Goal: Transaction & Acquisition: Book appointment/travel/reservation

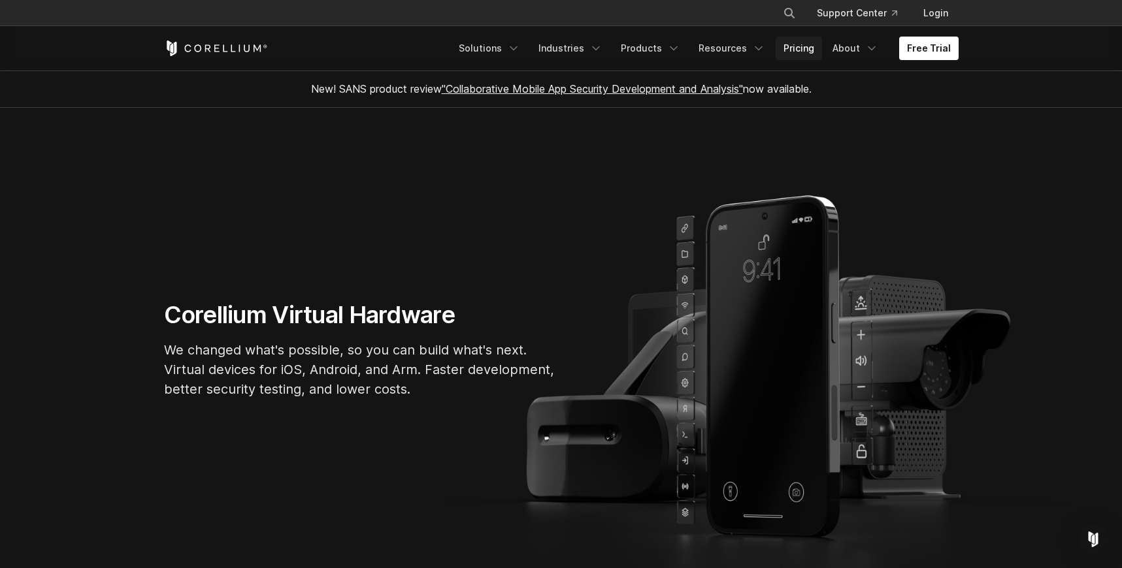
click at [804, 50] on link "Pricing" at bounding box center [798, 49] width 46 height 24
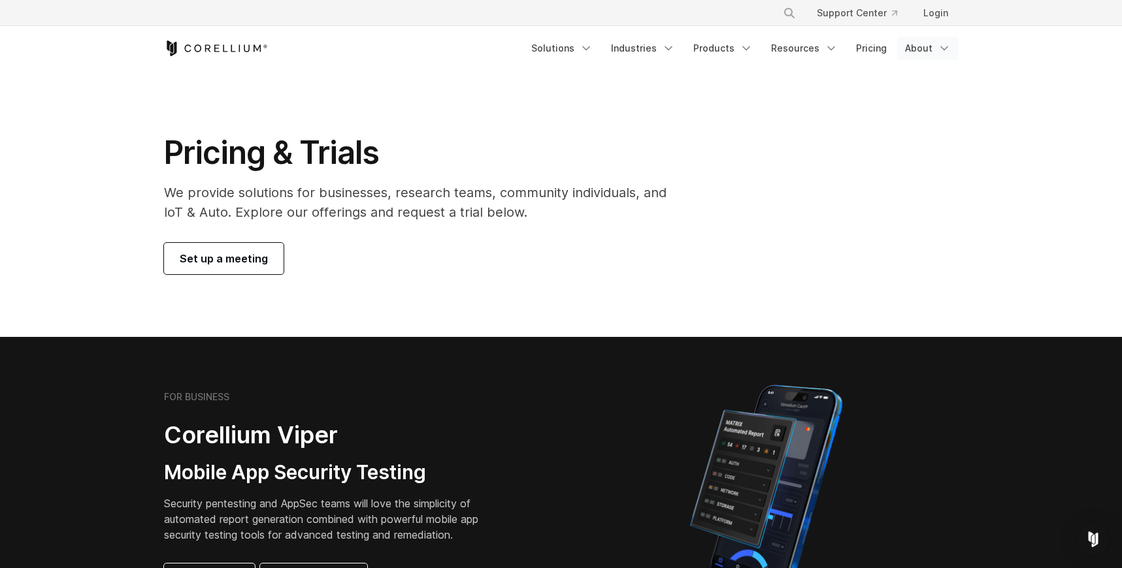
click at [930, 52] on link "About" at bounding box center [927, 49] width 61 height 24
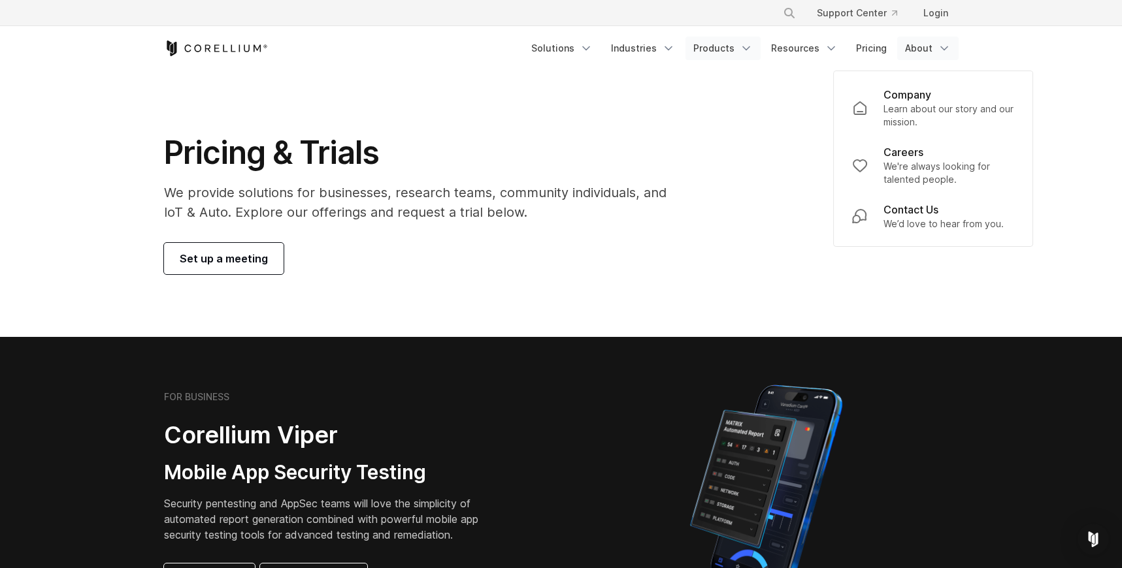
click at [726, 56] on link "Products" at bounding box center [722, 49] width 75 height 24
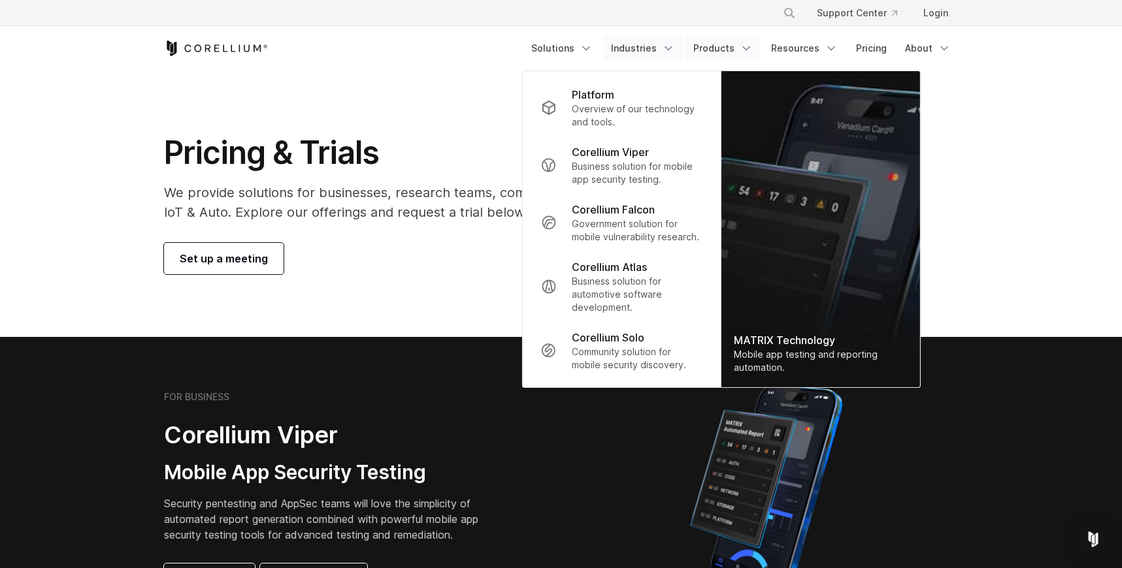
click at [662, 56] on link "Industries" at bounding box center [643, 49] width 80 height 24
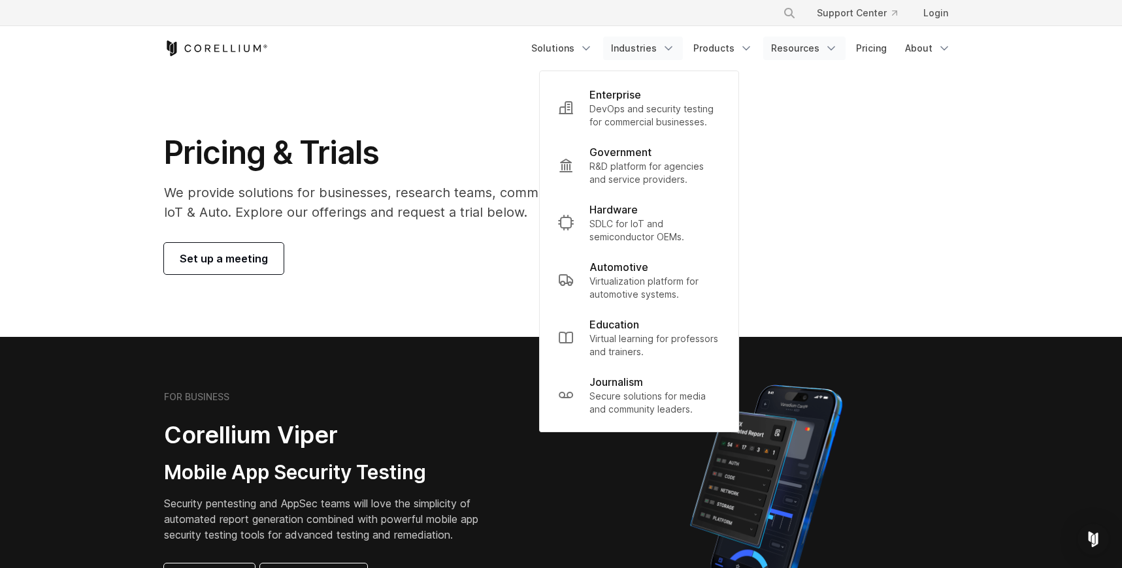
click at [790, 50] on link "Resources" at bounding box center [804, 49] width 82 height 24
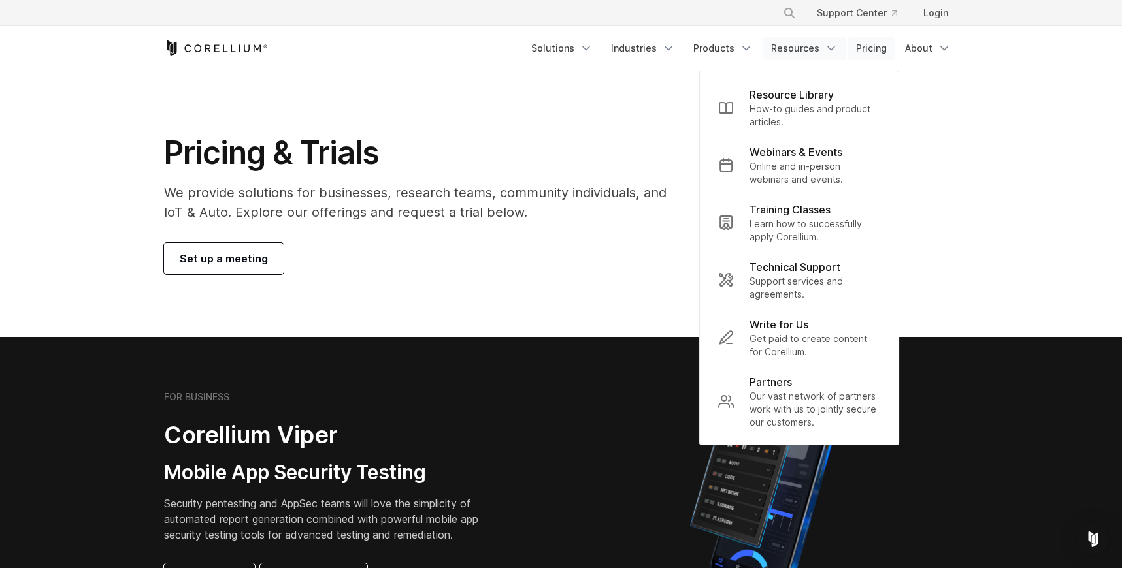
click at [853, 54] on link "Pricing" at bounding box center [871, 49] width 46 height 24
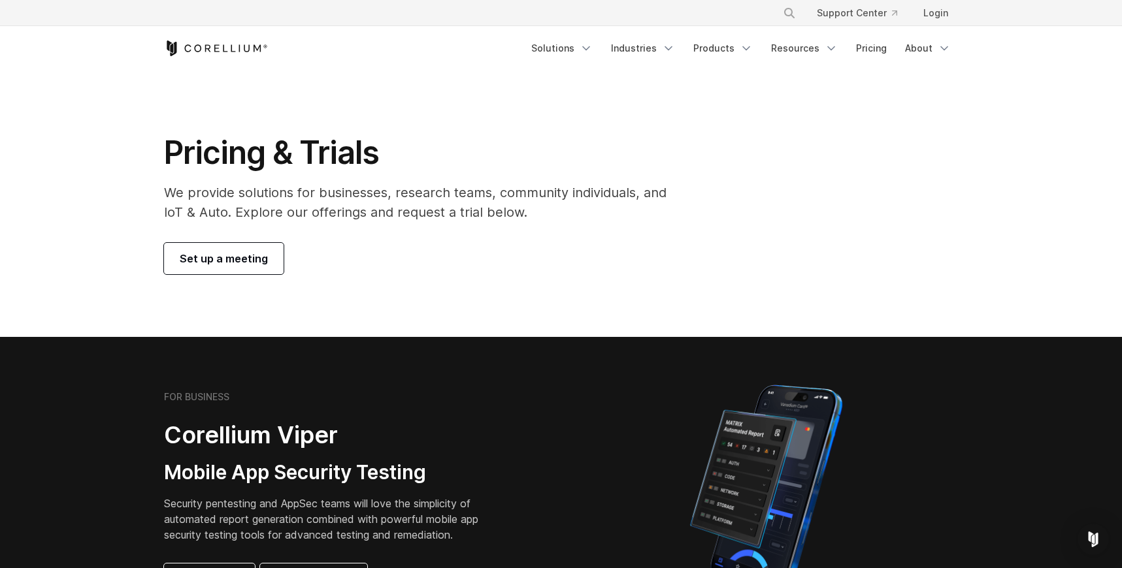
click at [229, 259] on span "Set up a meeting" at bounding box center [224, 259] width 88 height 16
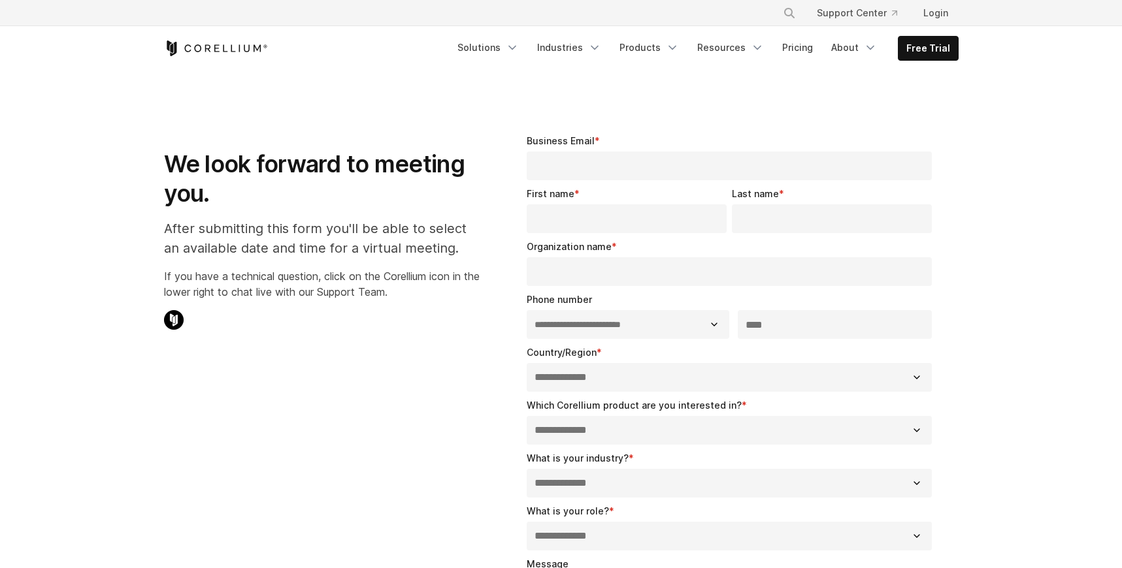
select select "**"
click at [229, 50] on icon "Corellium Home" at bounding box center [216, 49] width 104 height 16
